Goal: Information Seeking & Learning: Learn about a topic

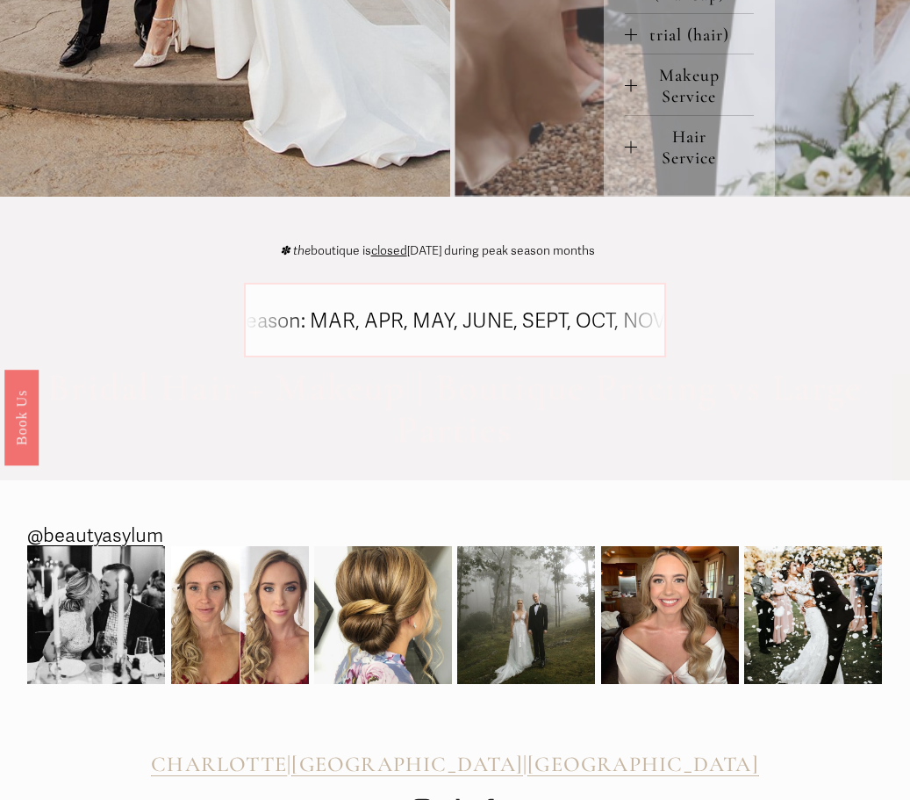
scroll to position [986, 0]
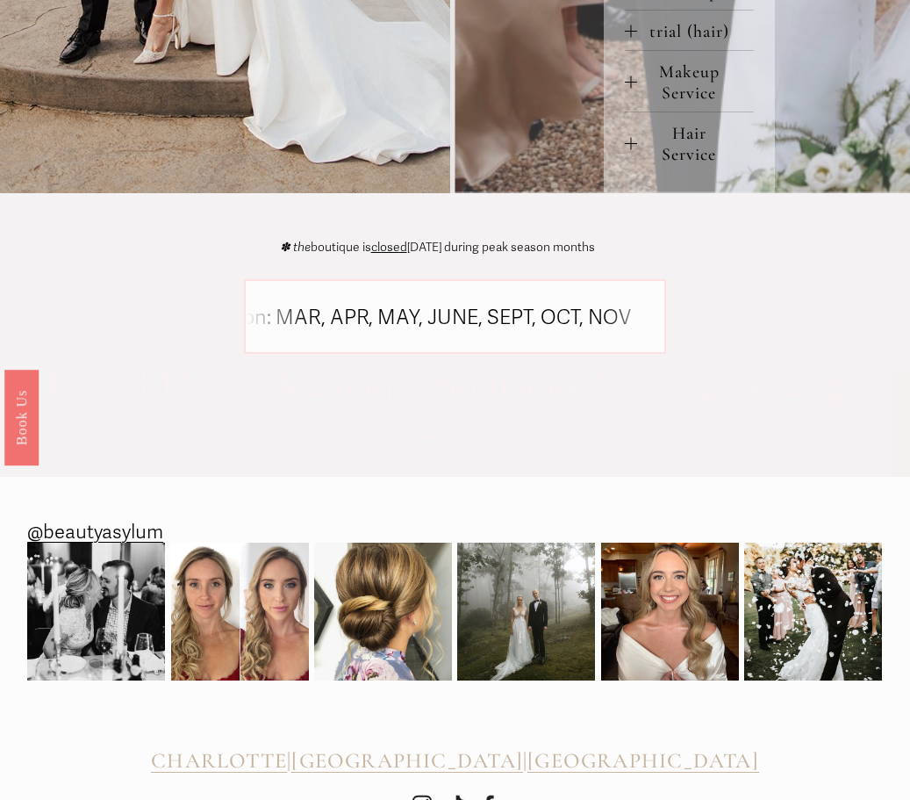
click at [400, 319] on icon at bounding box center [487, 319] width 1448 height 0
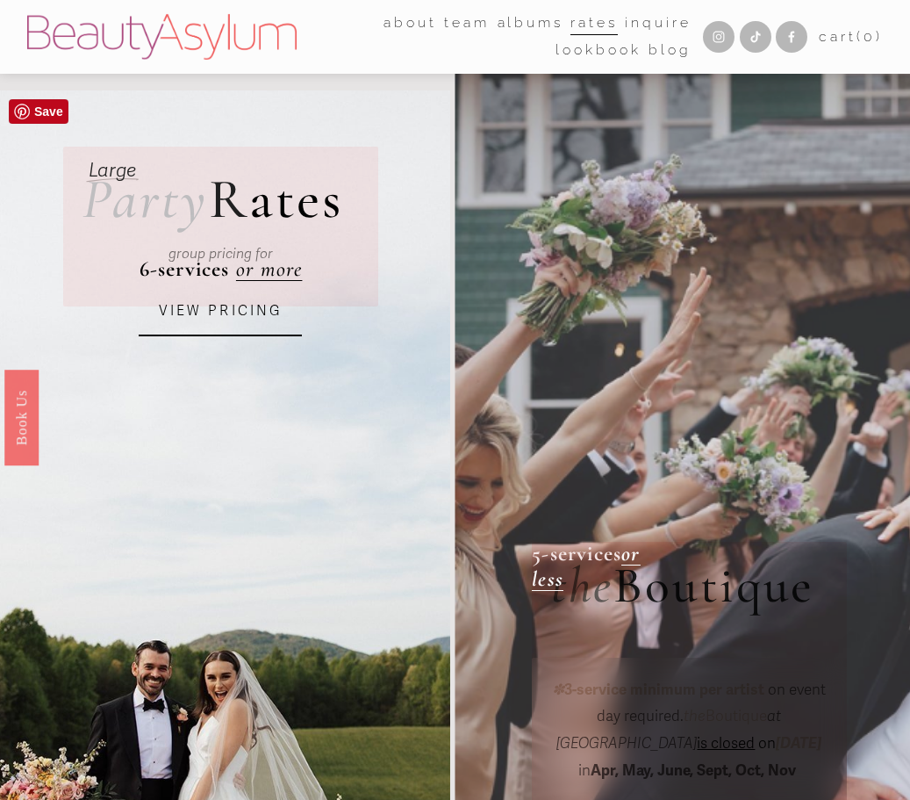
scroll to position [0, 0]
click at [197, 325] on link "VIEW PRICING" at bounding box center [220, 311] width 163 height 49
click at [204, 324] on link "VIEW PRICING" at bounding box center [220, 311] width 163 height 49
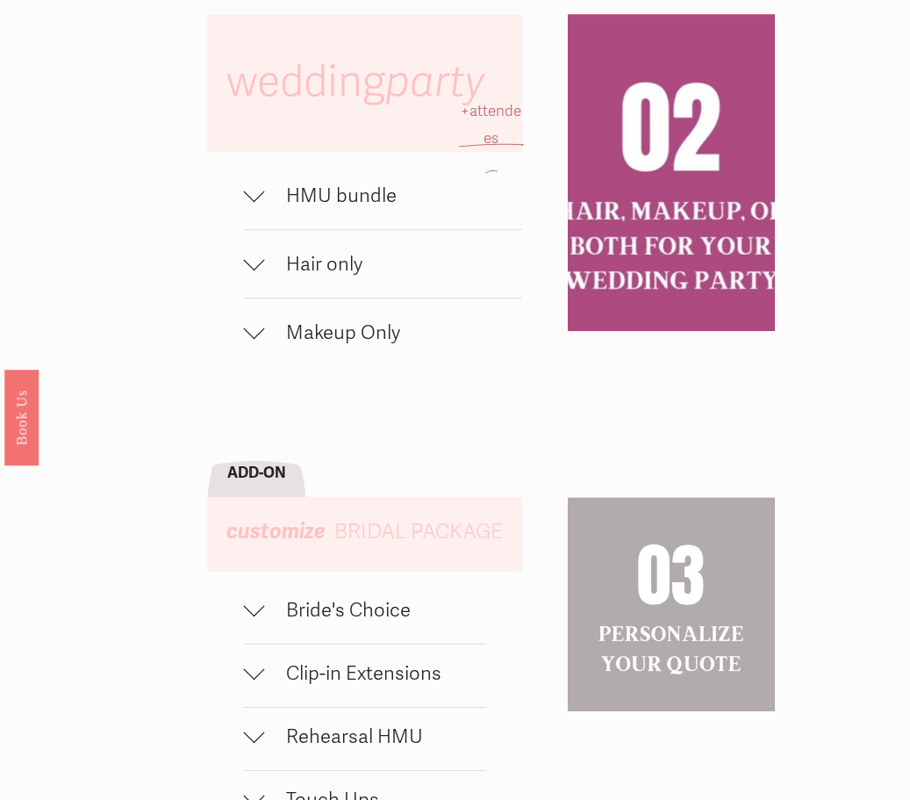
scroll to position [945, 0]
click at [262, 205] on div at bounding box center [254, 194] width 21 height 21
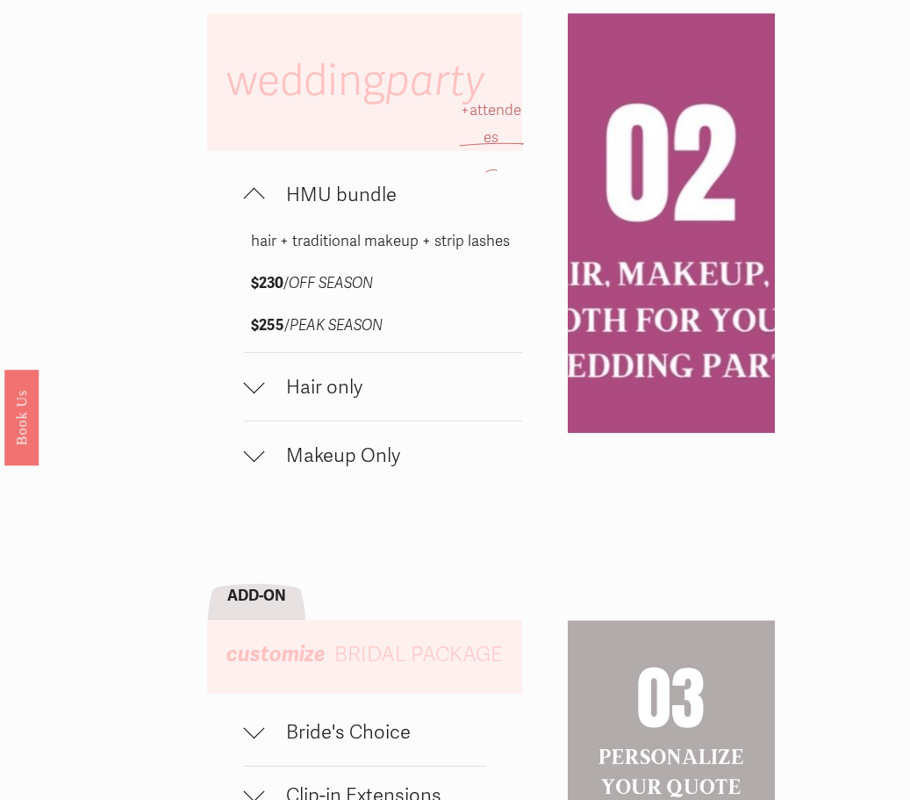
click at [269, 398] on span "Hair only" at bounding box center [394, 387] width 258 height 24
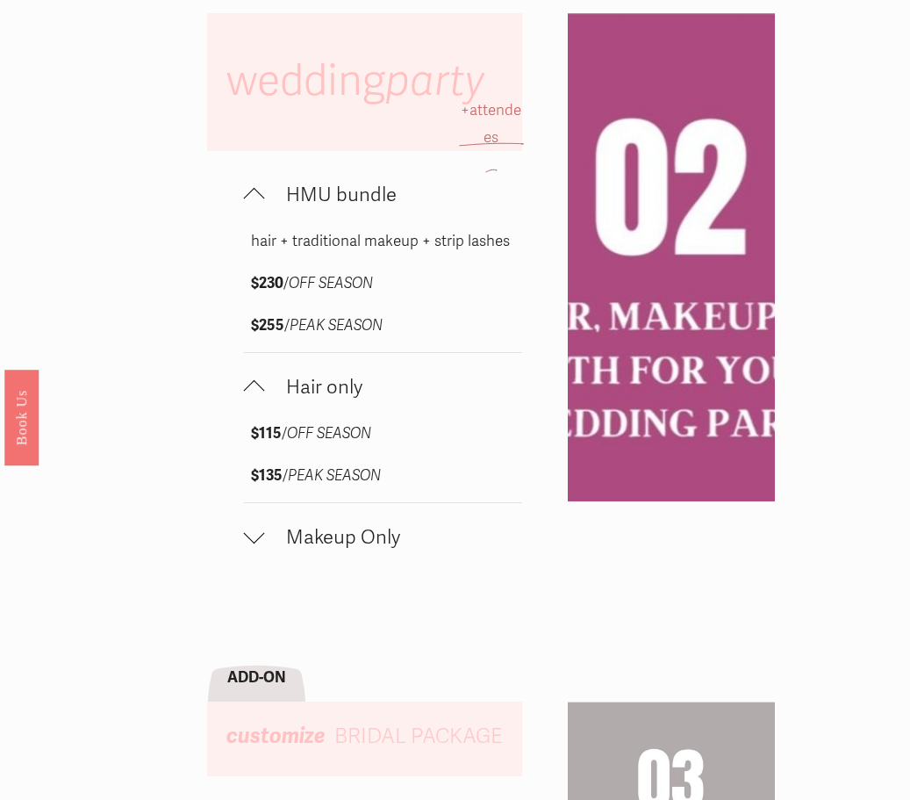
click at [249, 420] on button "Hair only" at bounding box center [383, 387] width 279 height 68
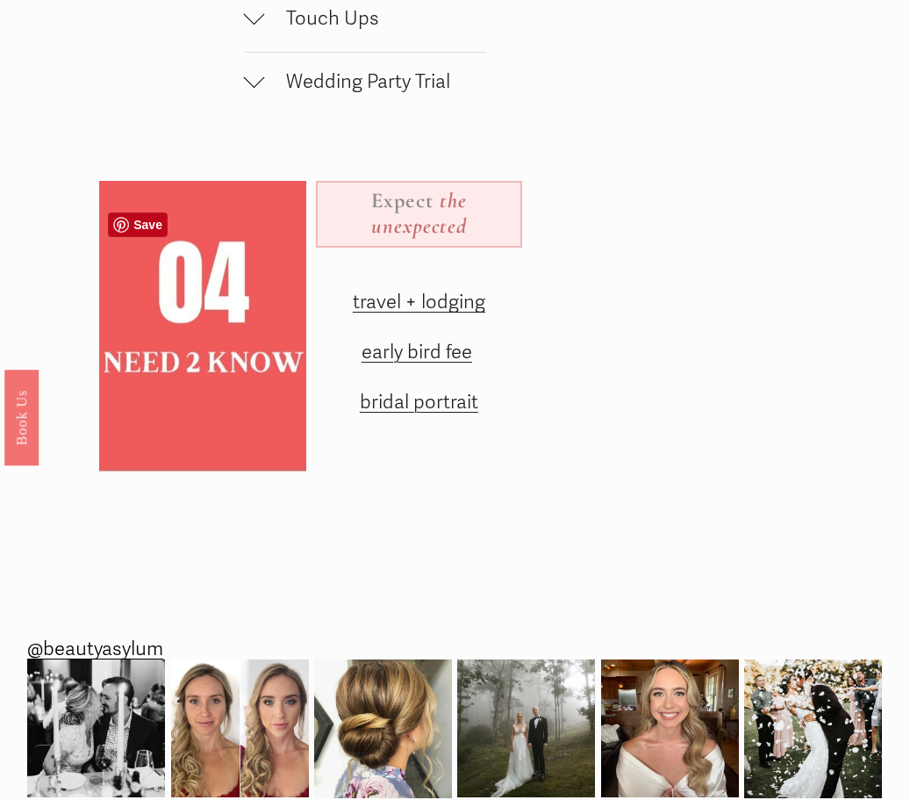
scroll to position [1851, 0]
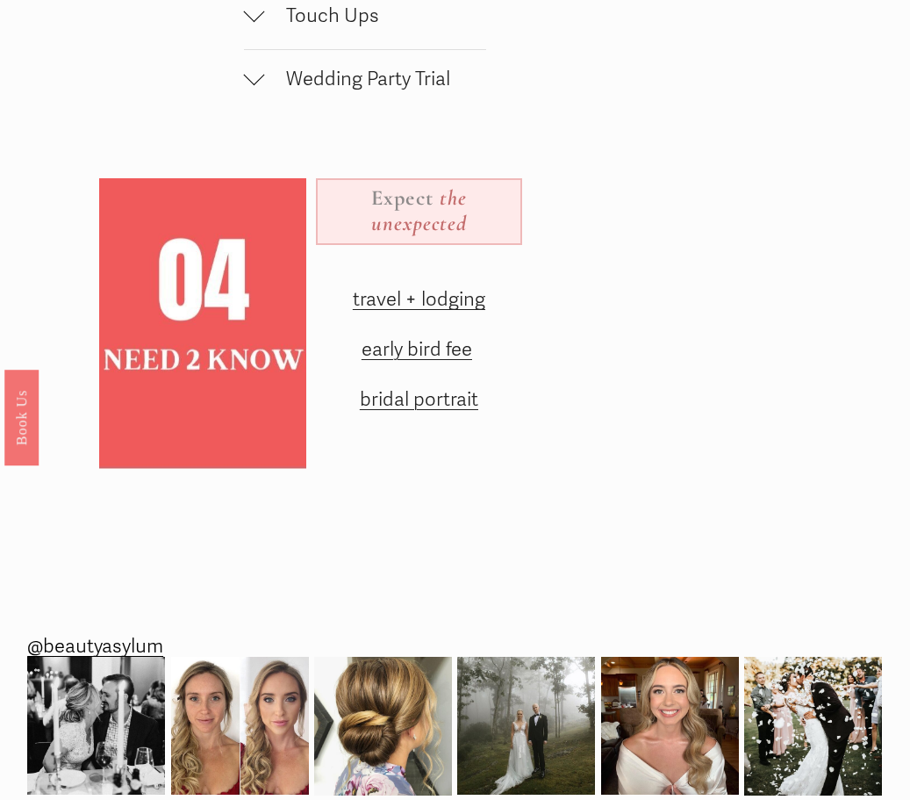
click at [431, 361] on span "early bird fee" at bounding box center [417, 349] width 111 height 24
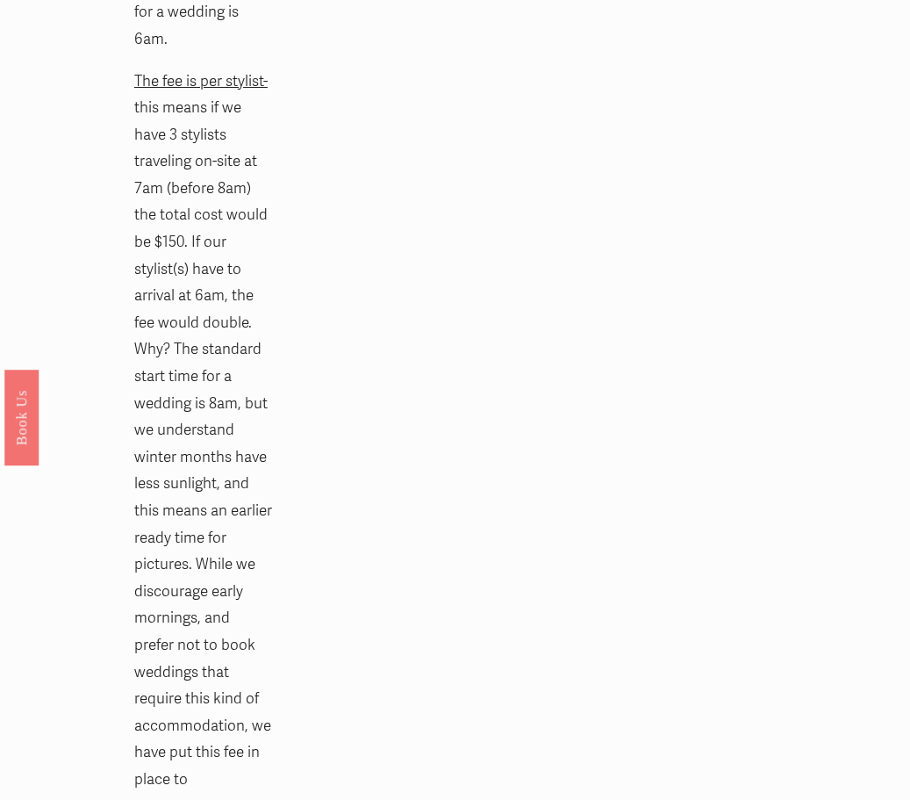
scroll to position [1949, 0]
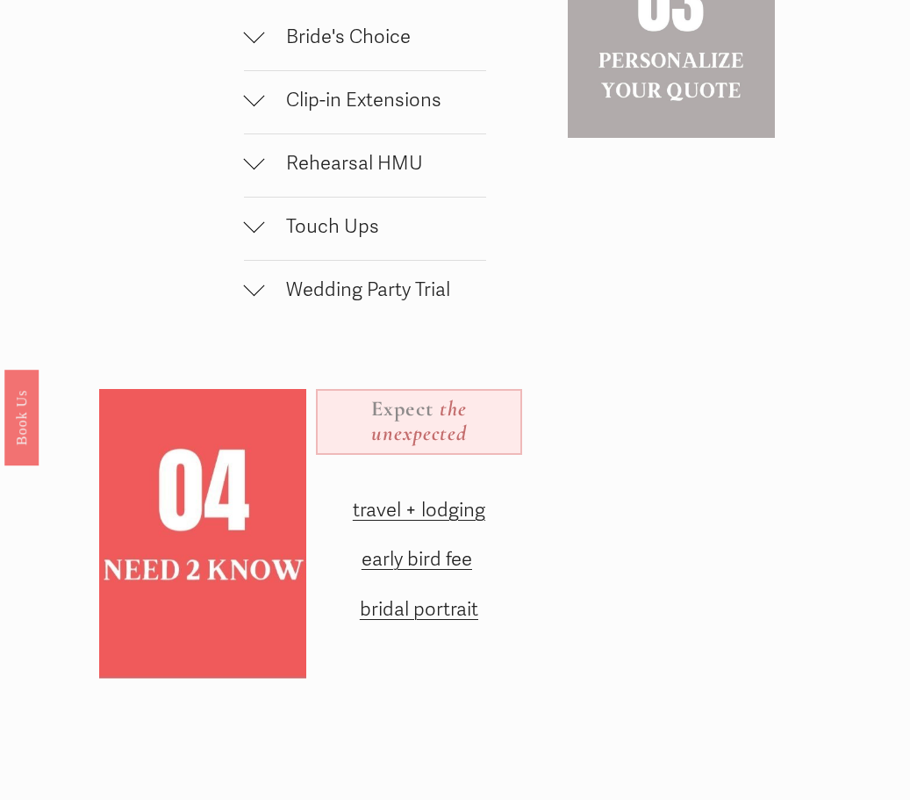
scroll to position [1725, 0]
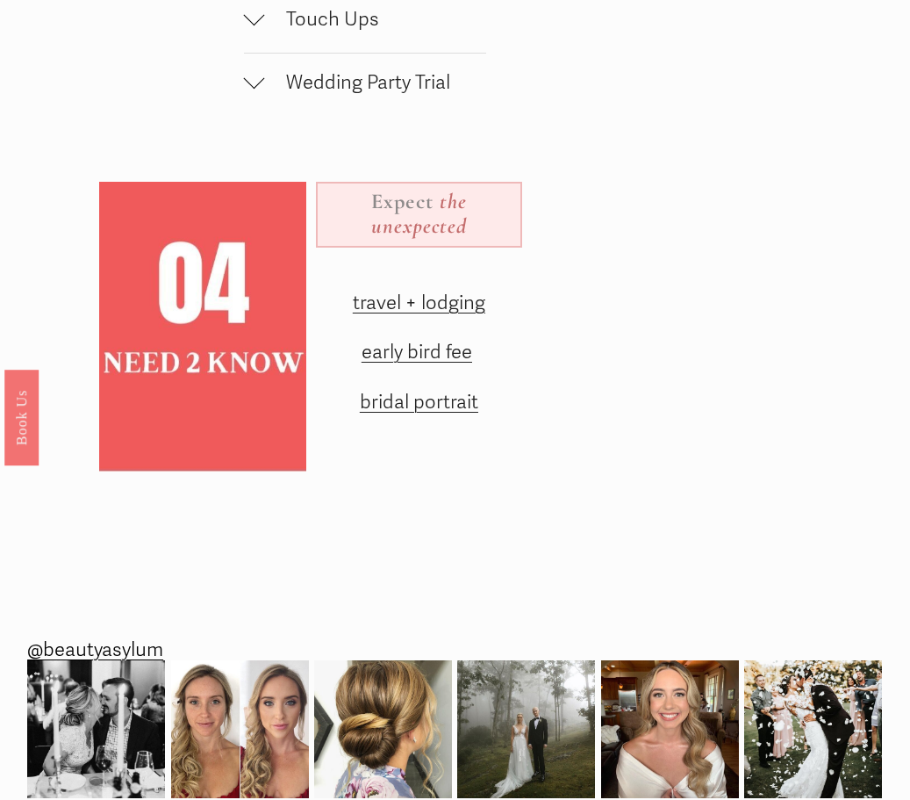
click at [450, 413] on span "bridal portrait" at bounding box center [419, 402] width 118 height 24
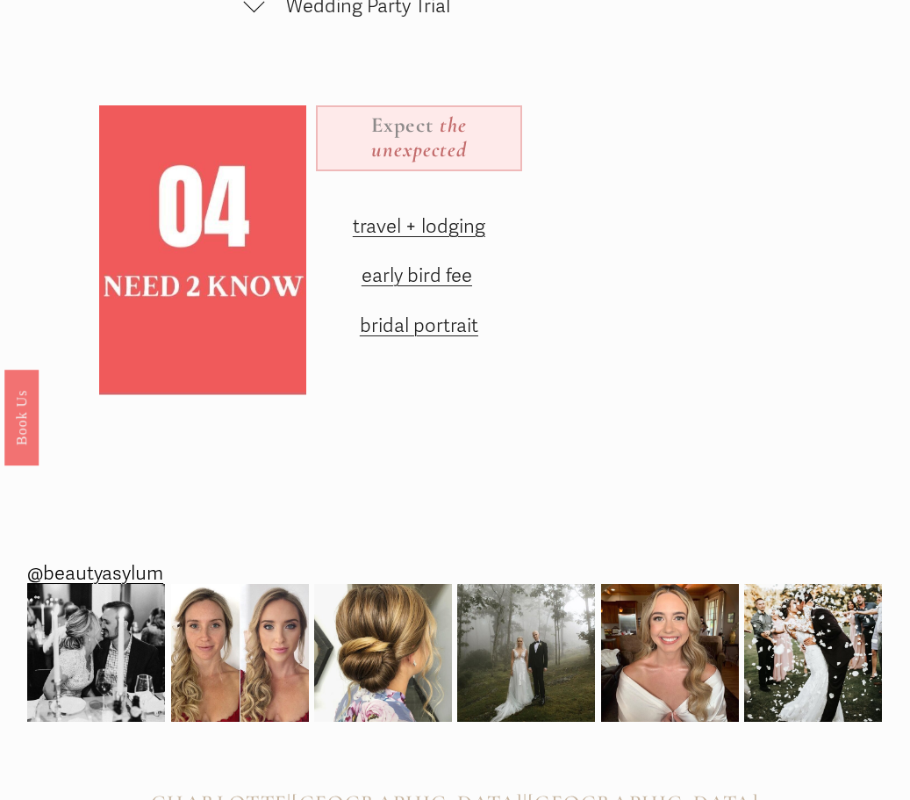
scroll to position [1804, 0]
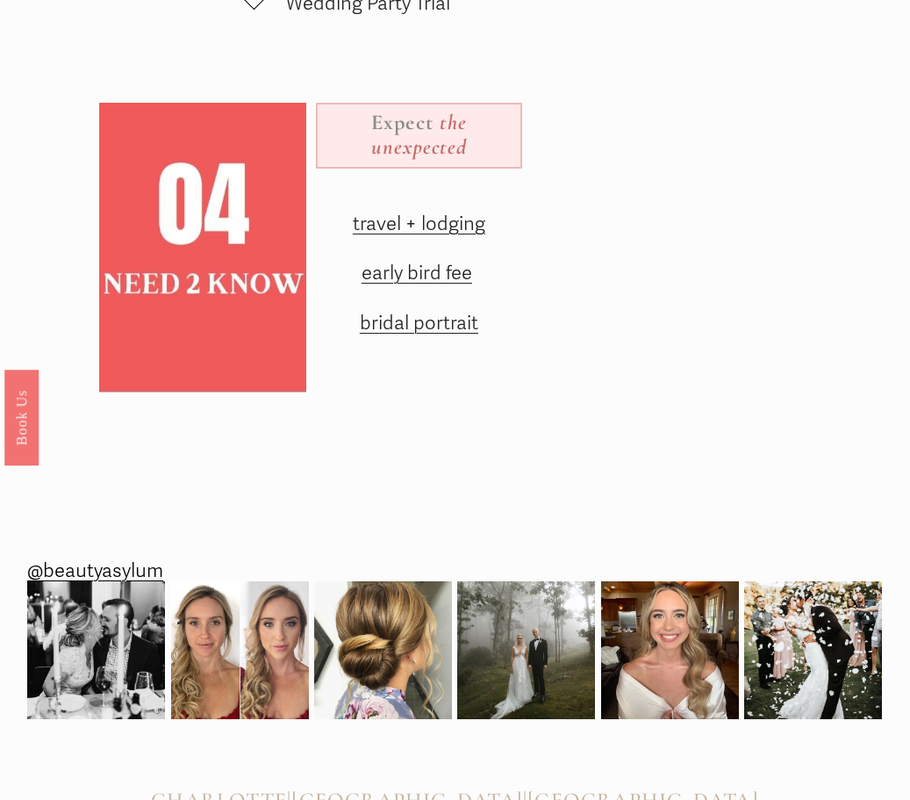
click at [451, 235] on span "travel + lodging" at bounding box center [419, 224] width 133 height 24
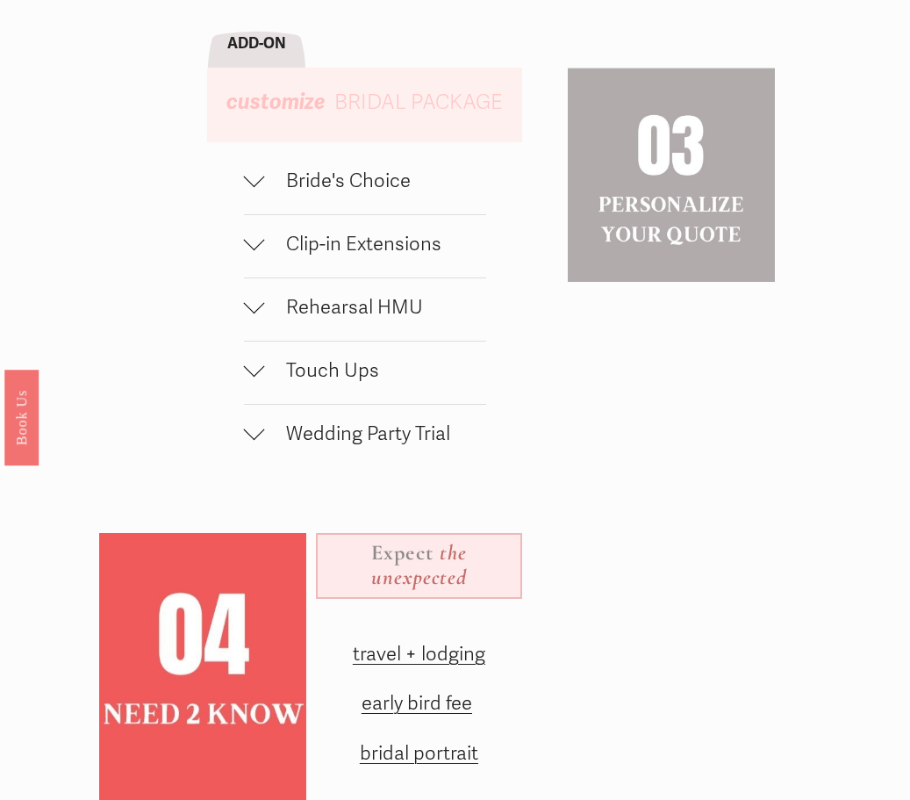
scroll to position [1357, 0]
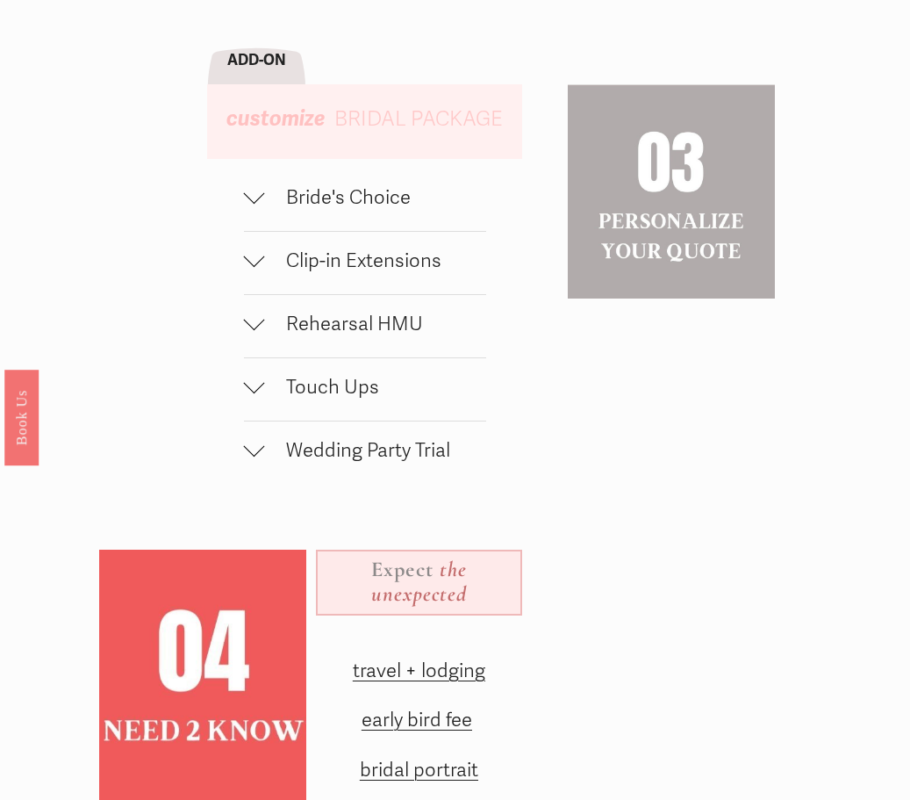
click at [347, 335] on span "Rehearsal HMU" at bounding box center [376, 324] width 222 height 24
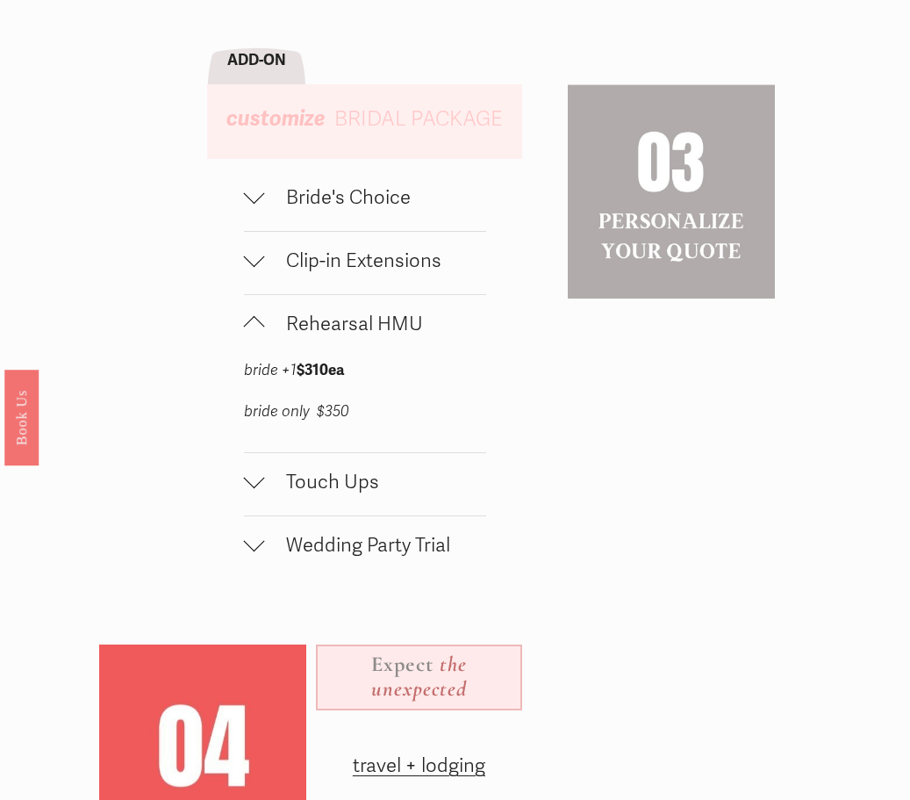
click at [347, 335] on span "Rehearsal HMU" at bounding box center [376, 324] width 222 height 24
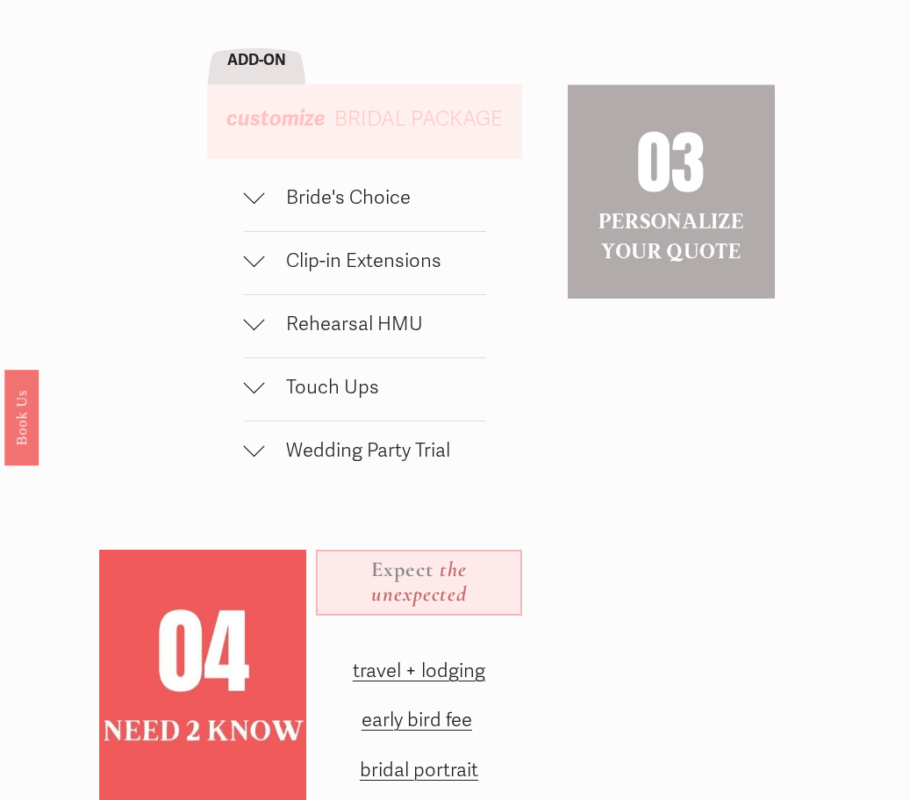
click at [347, 231] on button "Bride's Choice" at bounding box center [365, 200] width 243 height 62
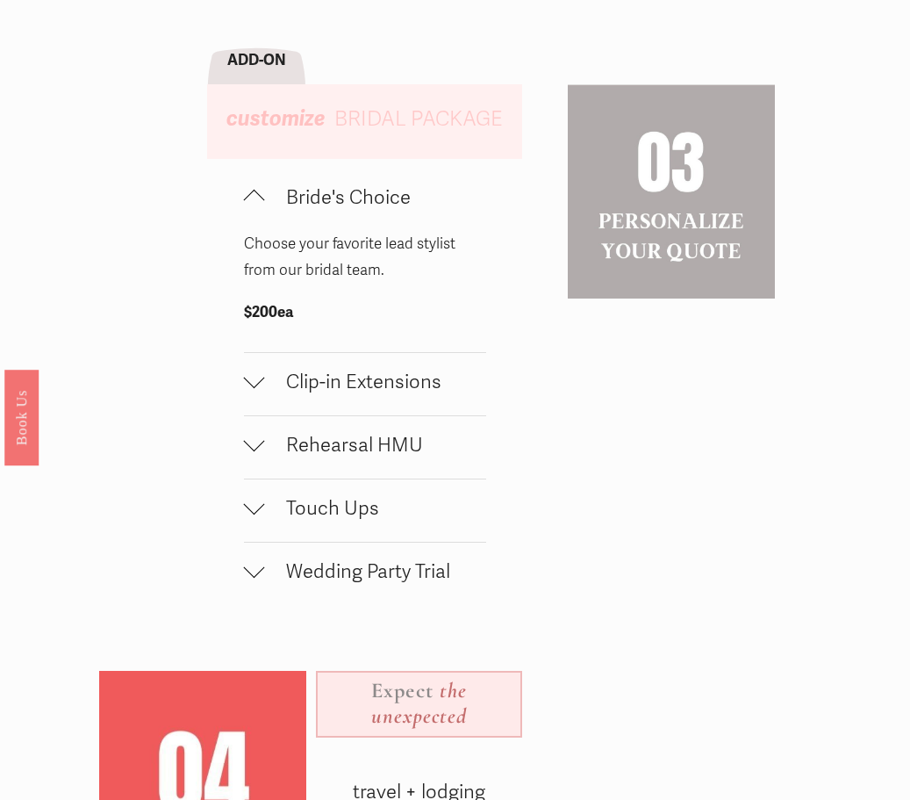
click at [343, 209] on span "Bride's Choice" at bounding box center [376, 197] width 222 height 24
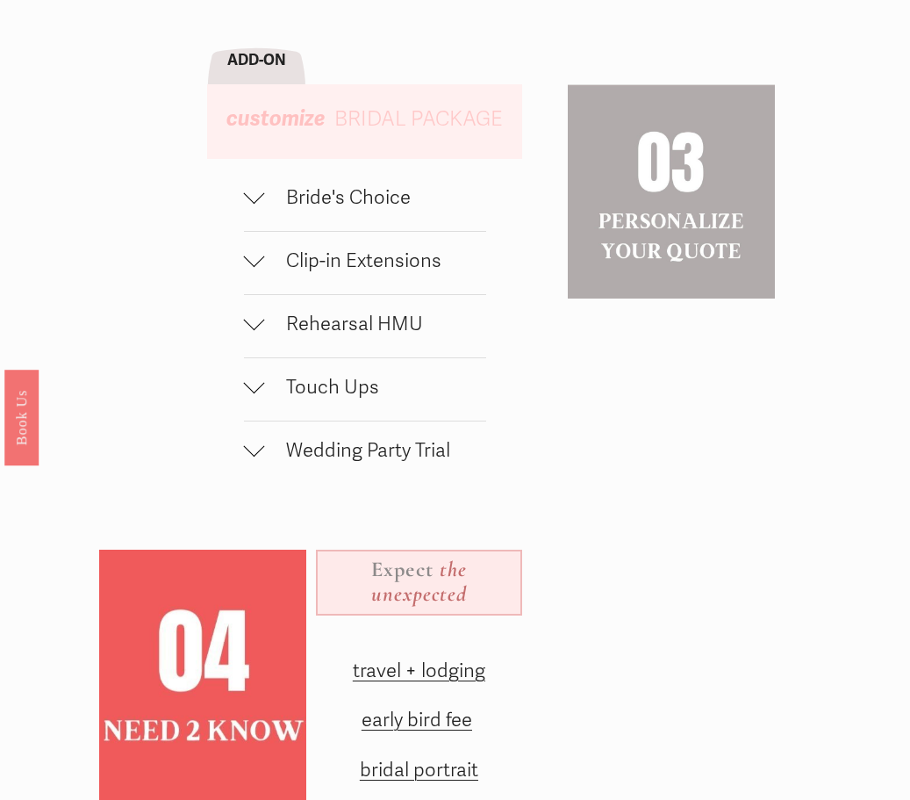
click at [356, 335] on span "Rehearsal HMU" at bounding box center [376, 324] width 222 height 24
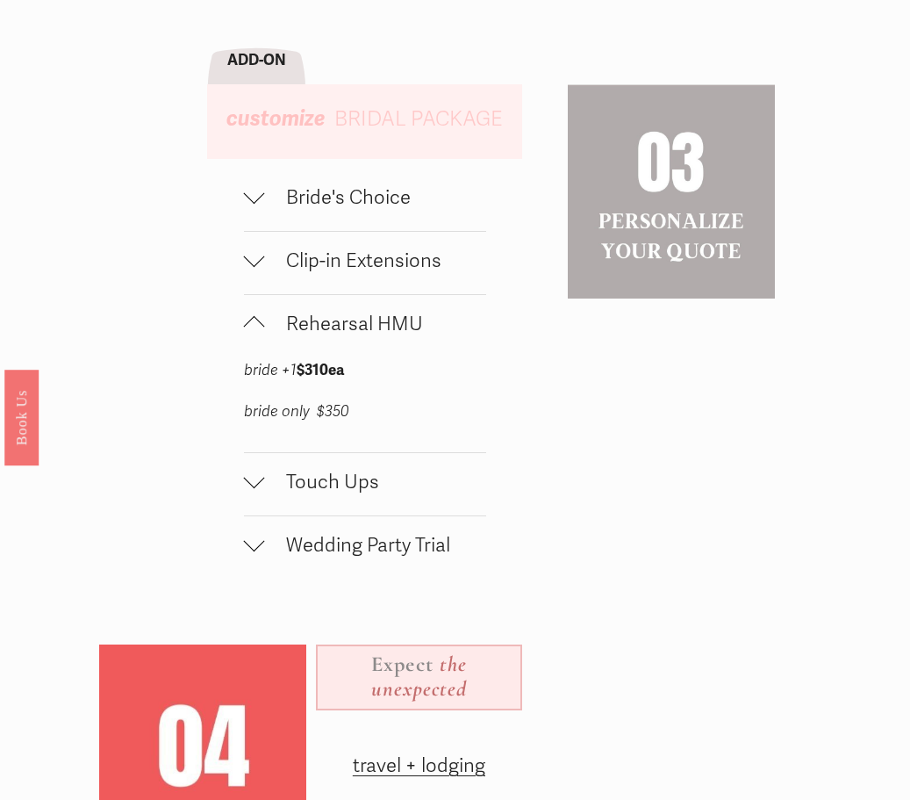
click at [356, 335] on span "Rehearsal HMU" at bounding box center [376, 324] width 222 height 24
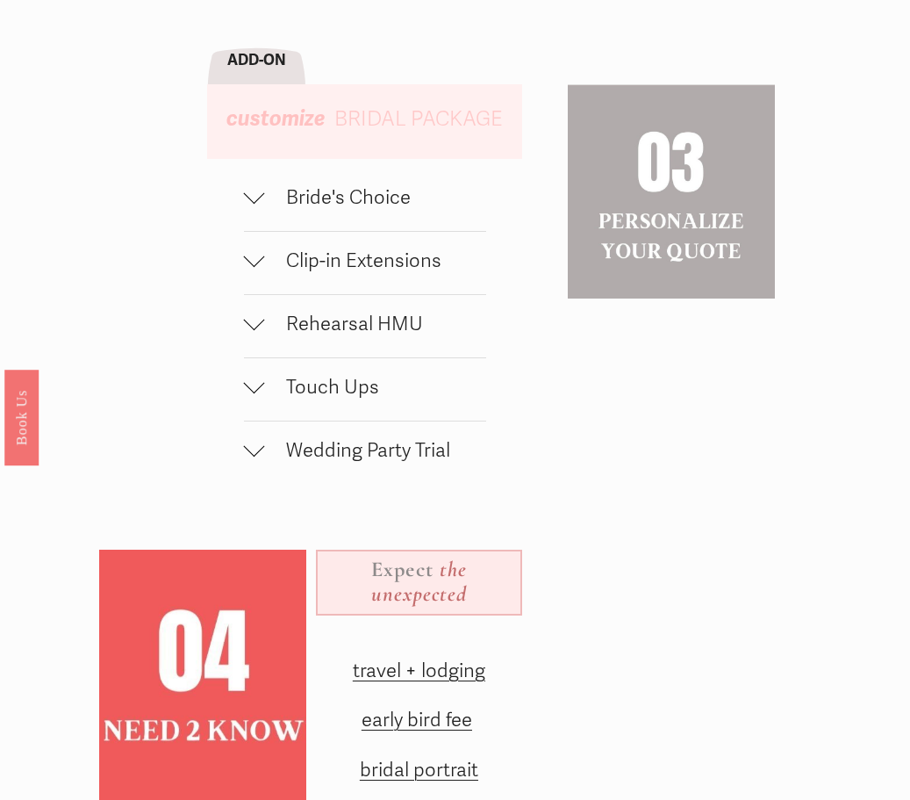
click at [341, 398] on span "Touch Ups" at bounding box center [376, 387] width 222 height 24
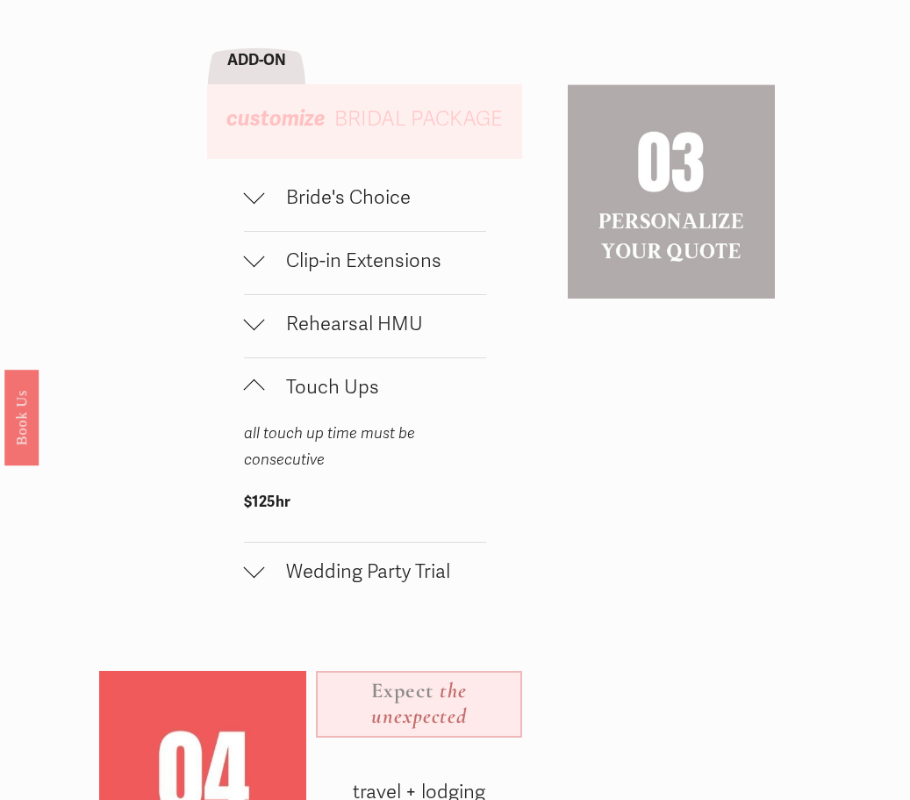
click at [390, 583] on span "Wedding Party Trial" at bounding box center [376, 571] width 222 height 24
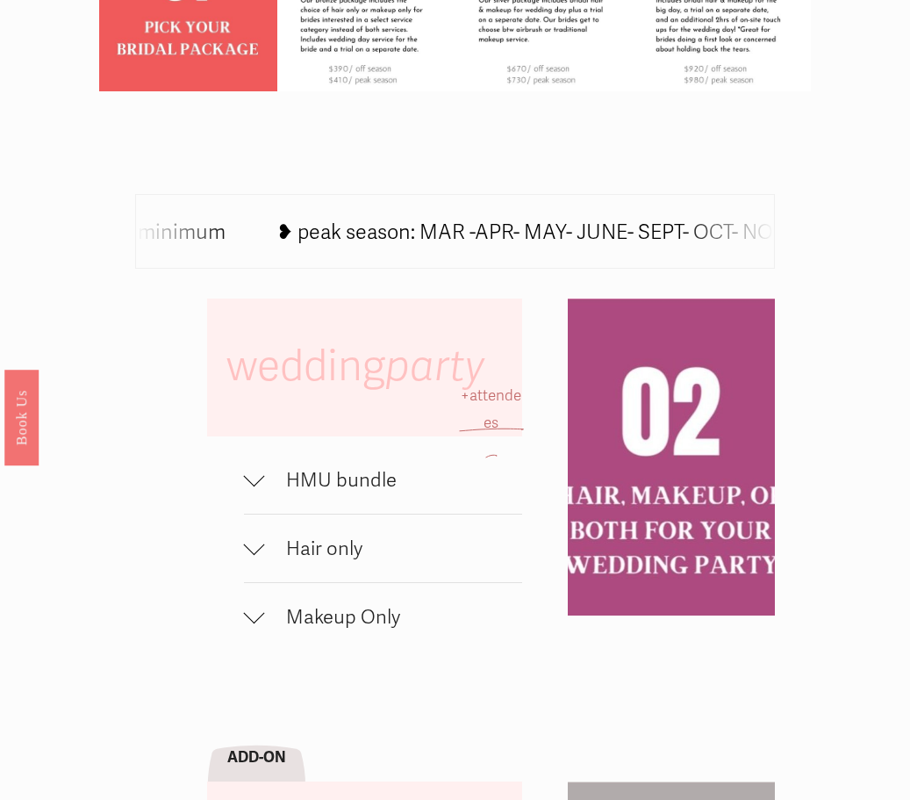
scroll to position [678, 0]
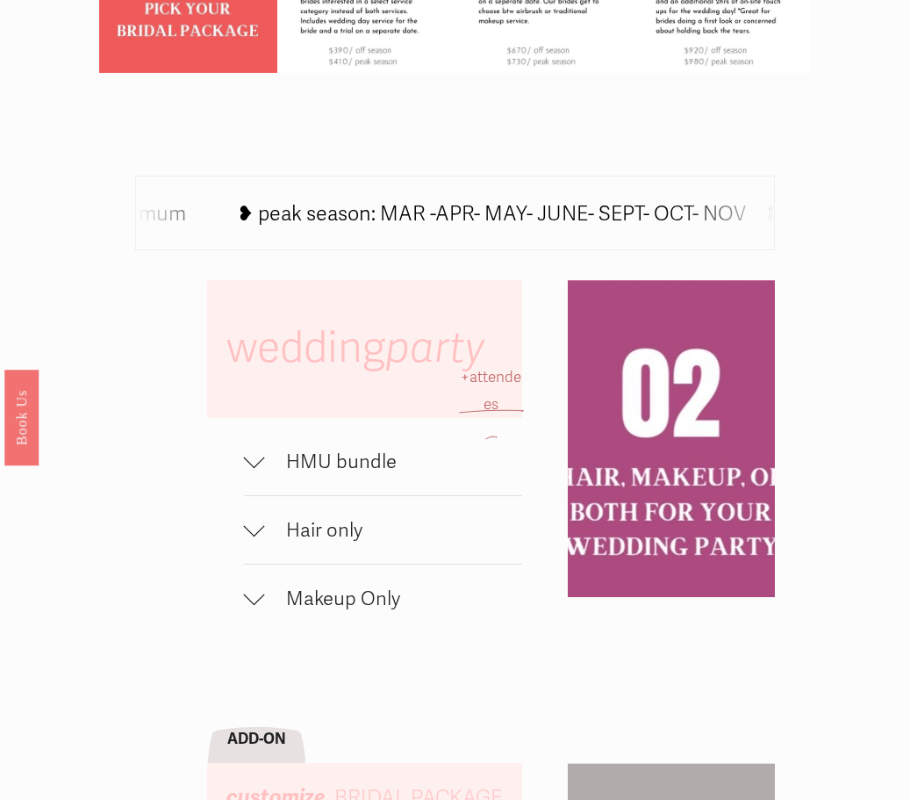
click at [334, 610] on span "Makeup Only" at bounding box center [394, 598] width 258 height 24
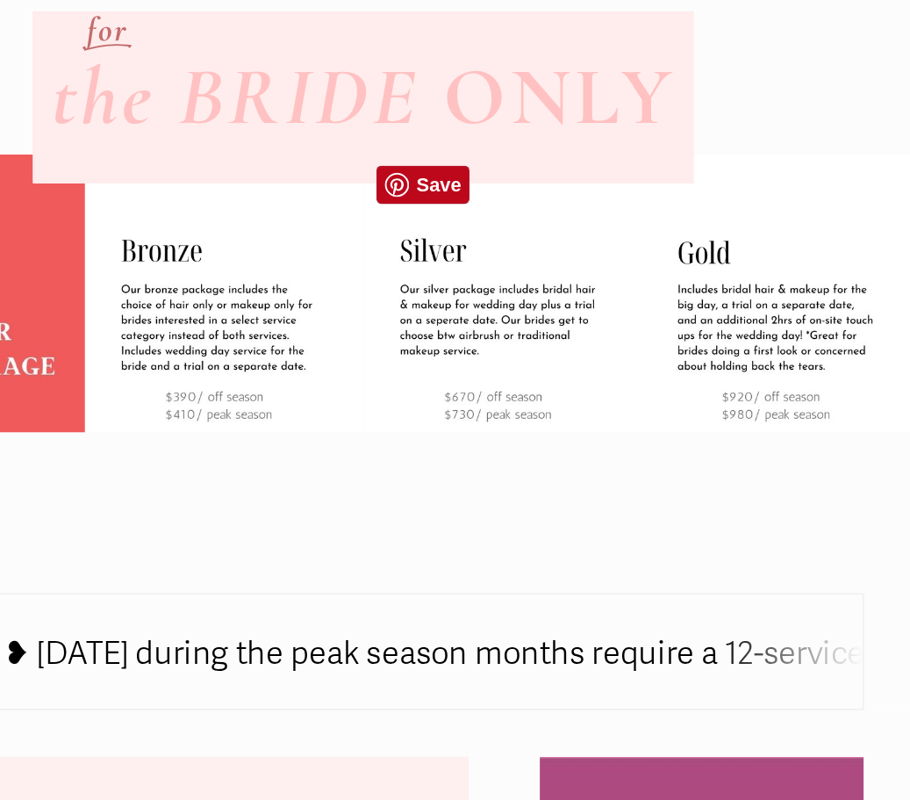
scroll to position [188, 0]
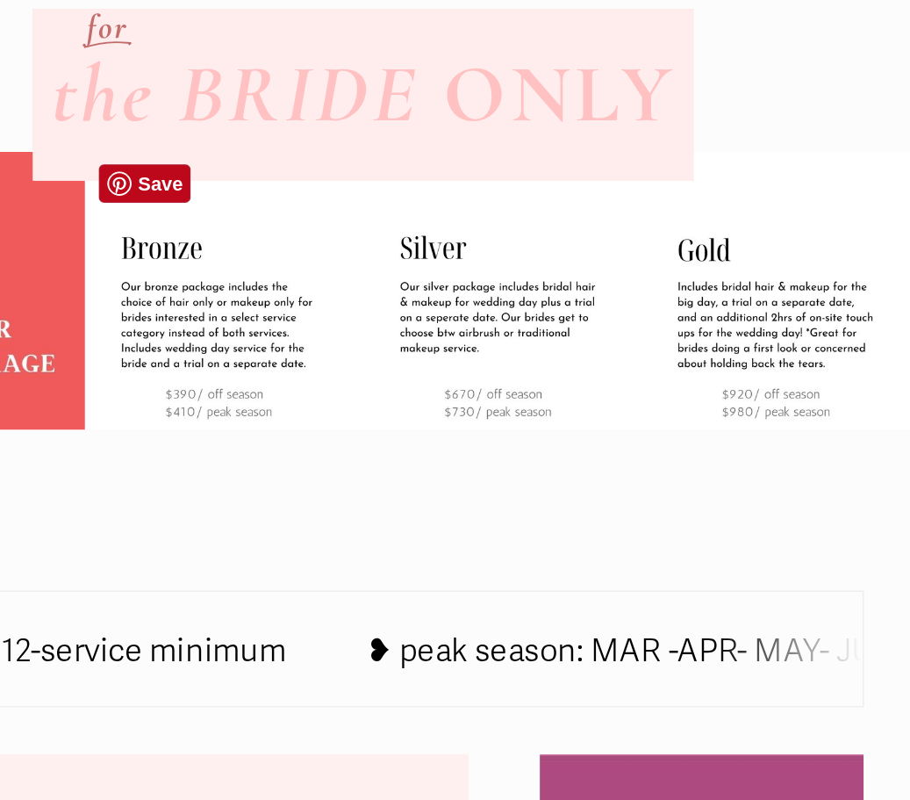
click at [277, 386] on img at bounding box center [366, 475] width 178 height 178
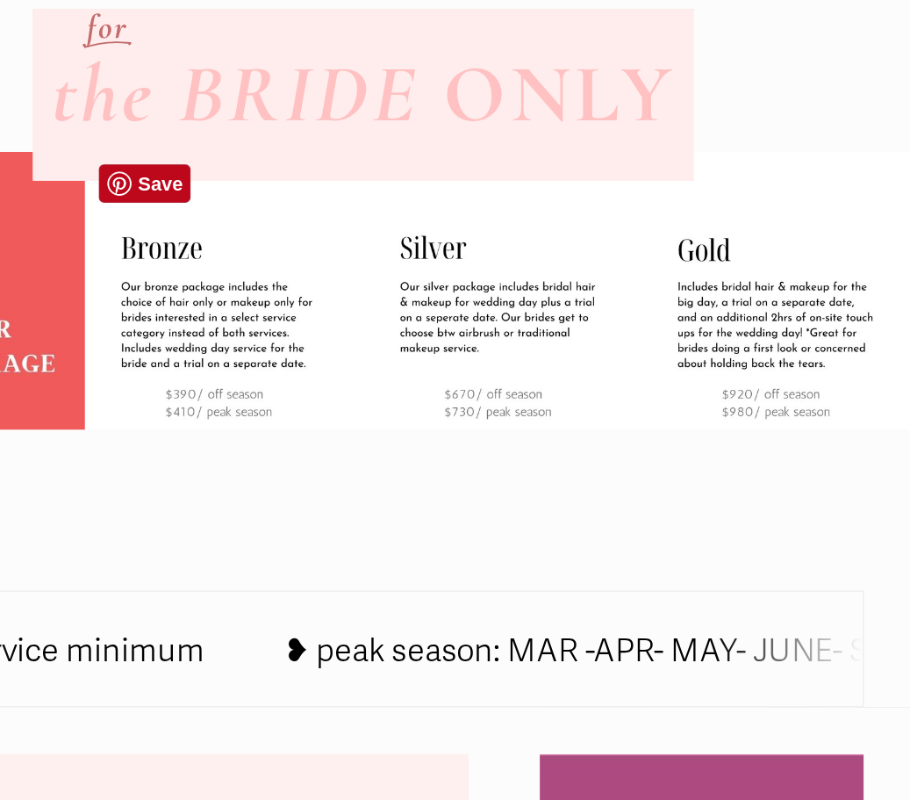
drag, startPoint x: 98, startPoint y: 199, endPoint x: 186, endPoint y: 219, distance: 90.1
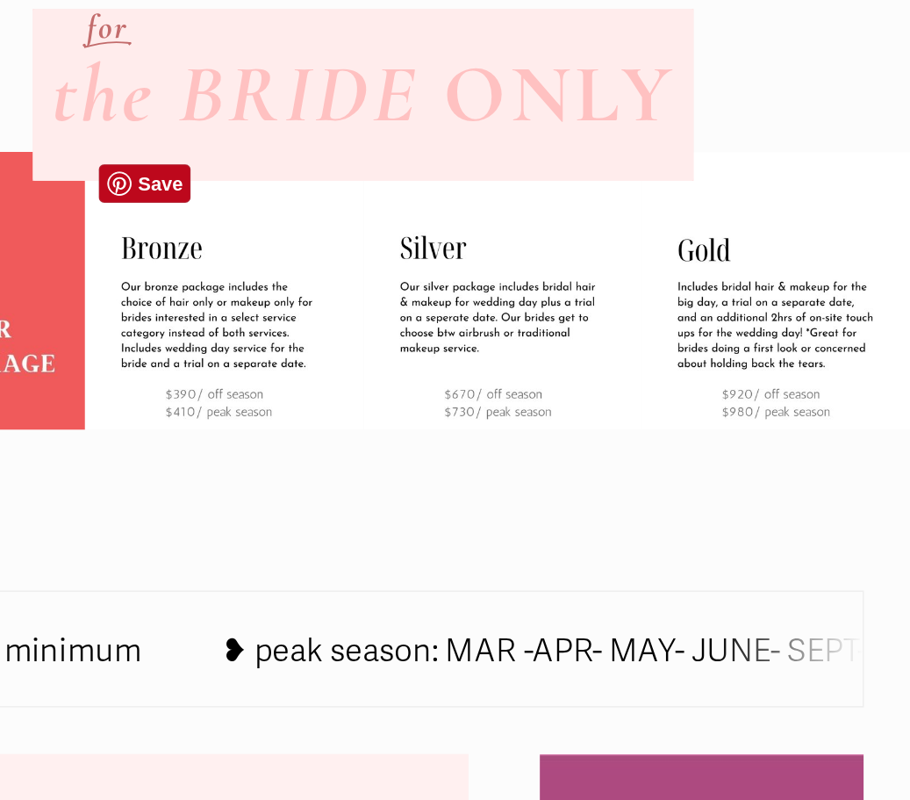
click at [277, 386] on img at bounding box center [366, 475] width 178 height 178
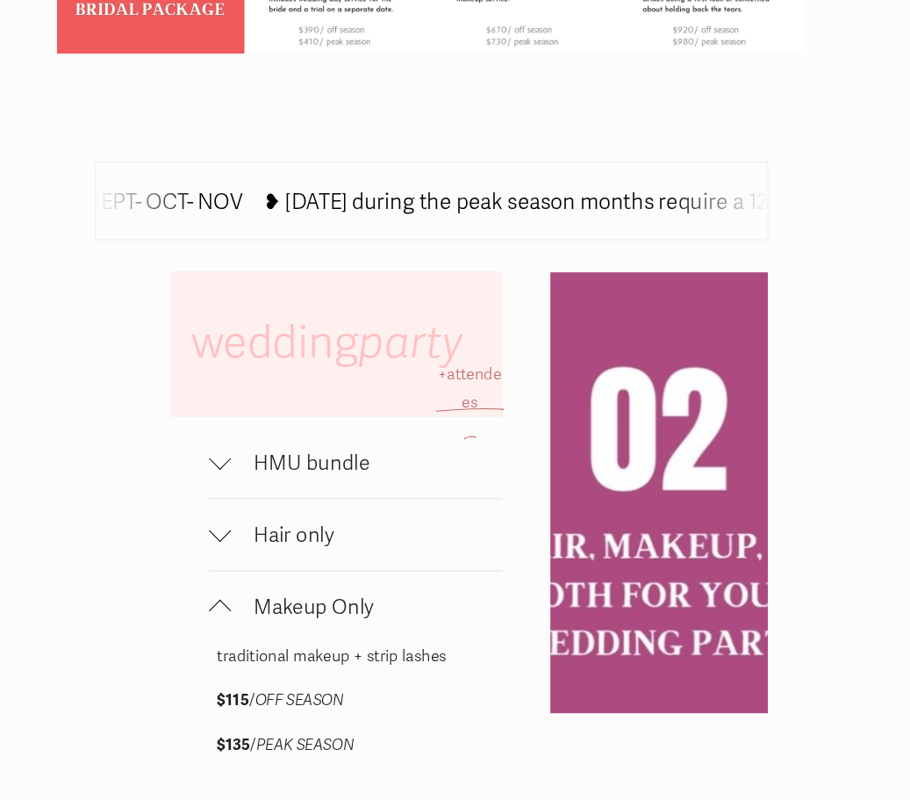
scroll to position [688, 0]
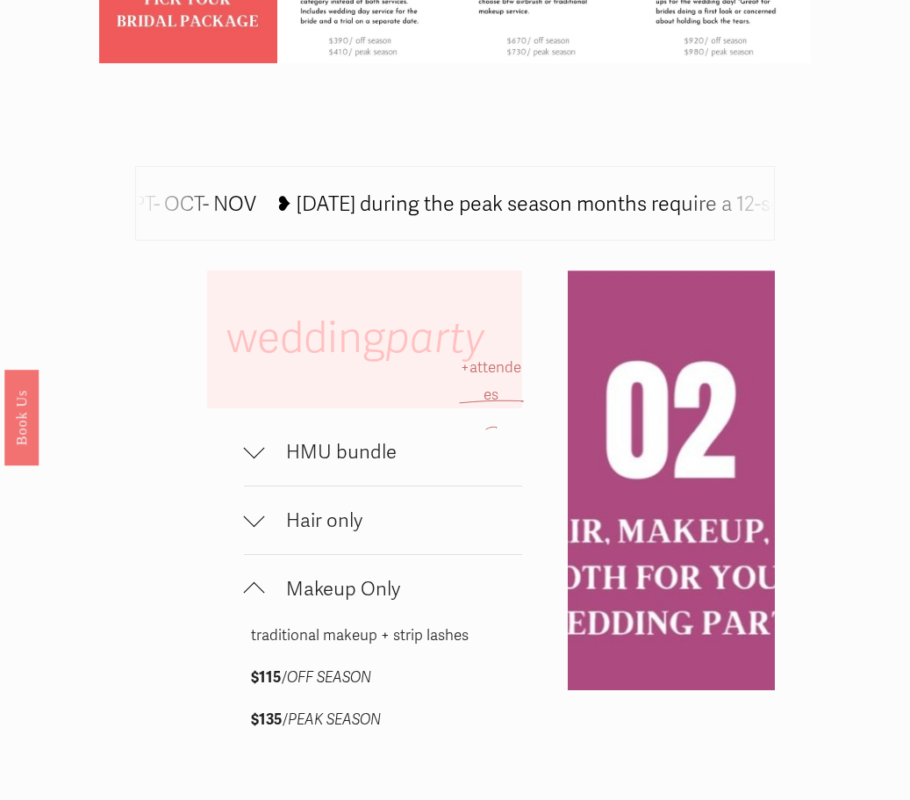
click at [377, 463] on span "HMU bundle" at bounding box center [394, 452] width 258 height 24
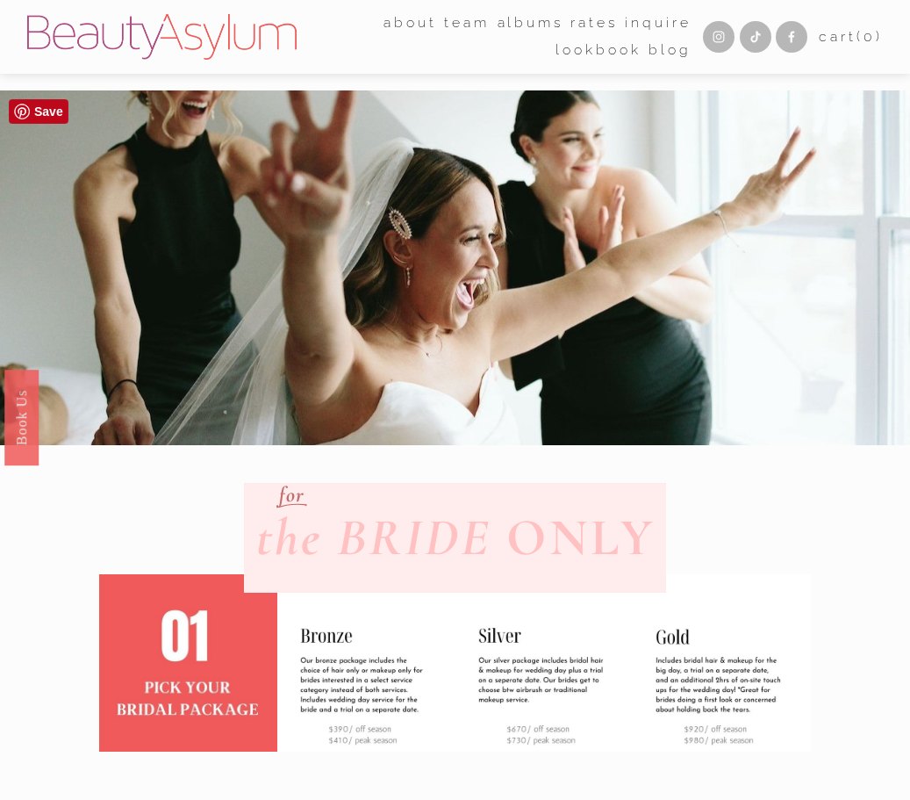
scroll to position [0, 0]
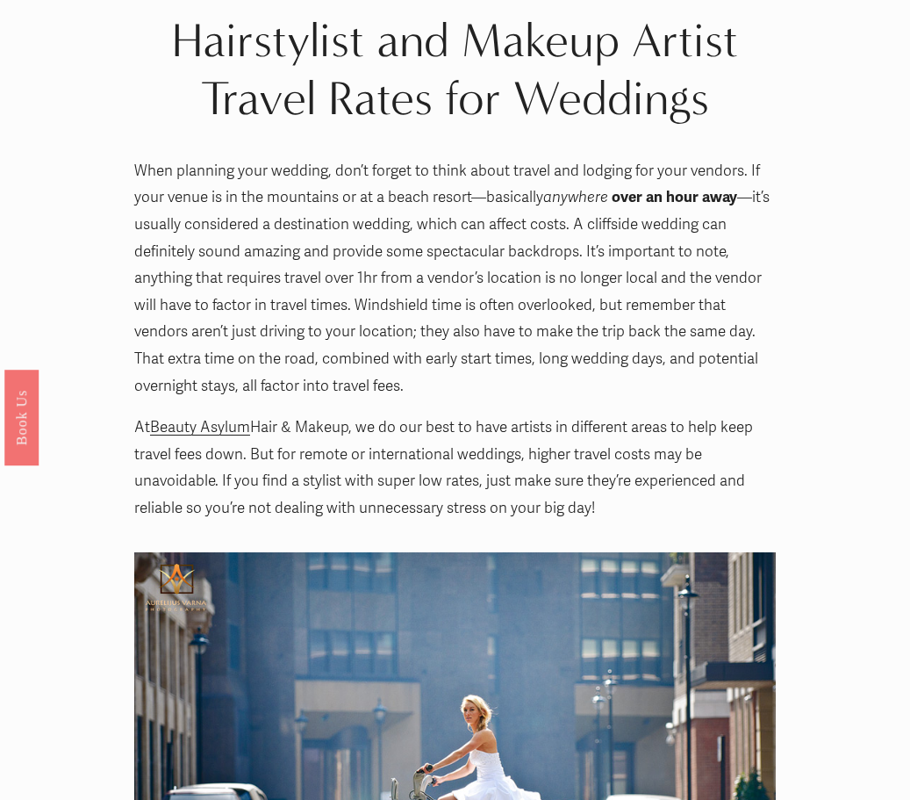
scroll to position [166, 0]
